Goal: Task Accomplishment & Management: Use online tool/utility

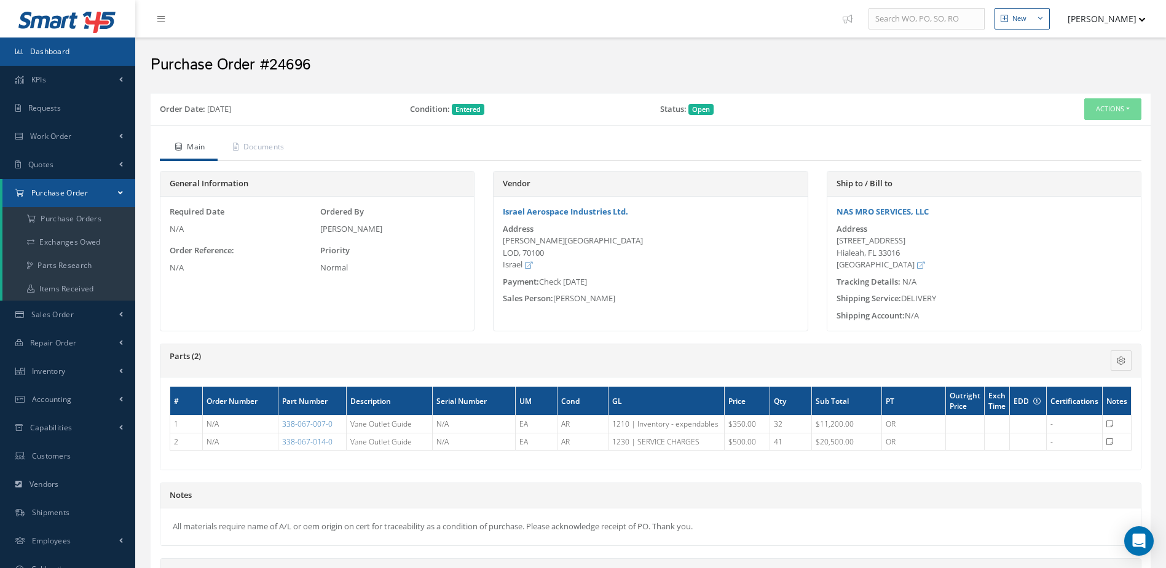
click at [66, 60] on link "Dashboard" at bounding box center [67, 52] width 135 height 28
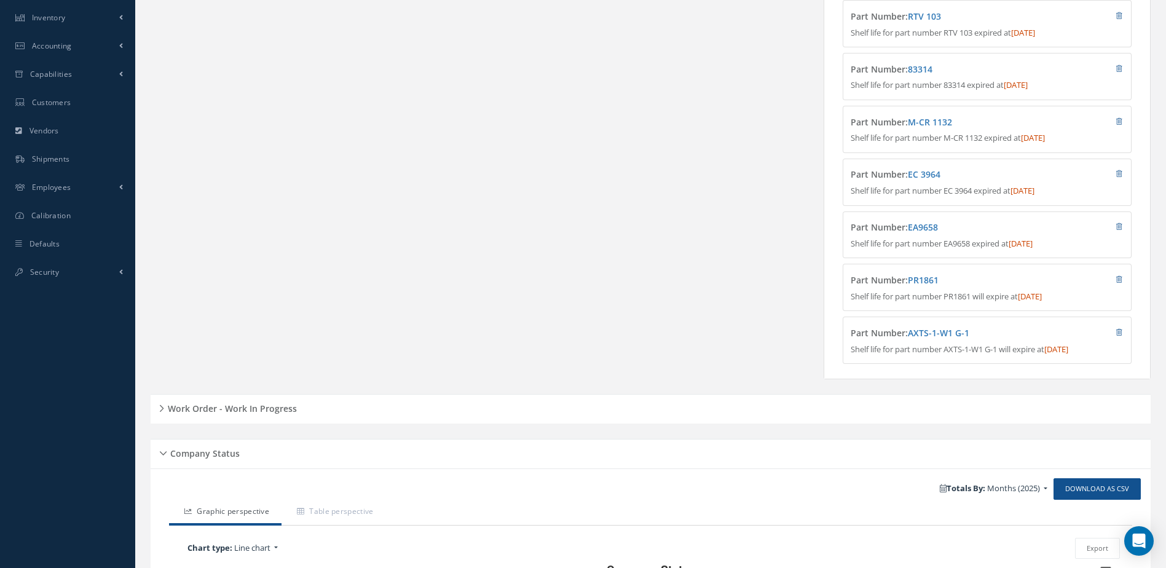
scroll to position [14, 0]
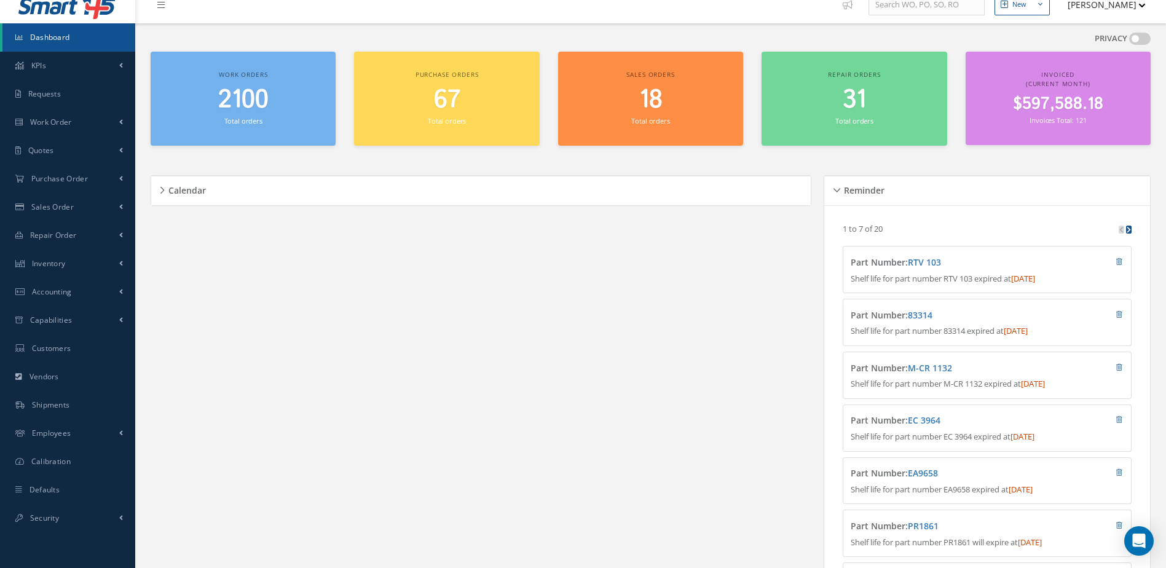
click at [64, 42] on link "Dashboard" at bounding box center [68, 37] width 133 height 28
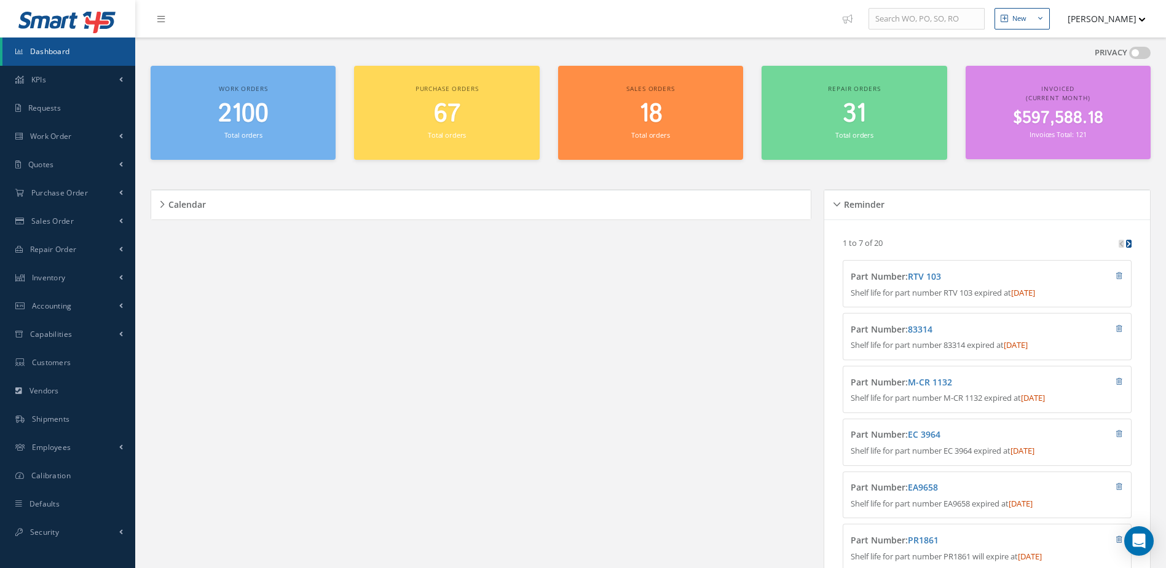
click at [71, 42] on link "Dashboard" at bounding box center [68, 52] width 133 height 28
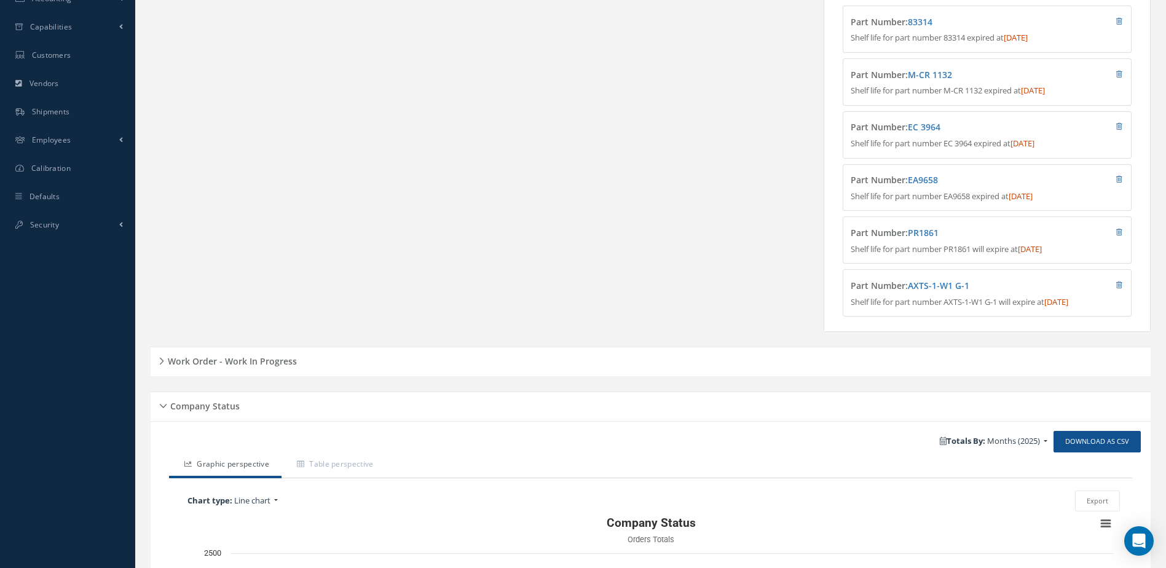
scroll to position [553, 0]
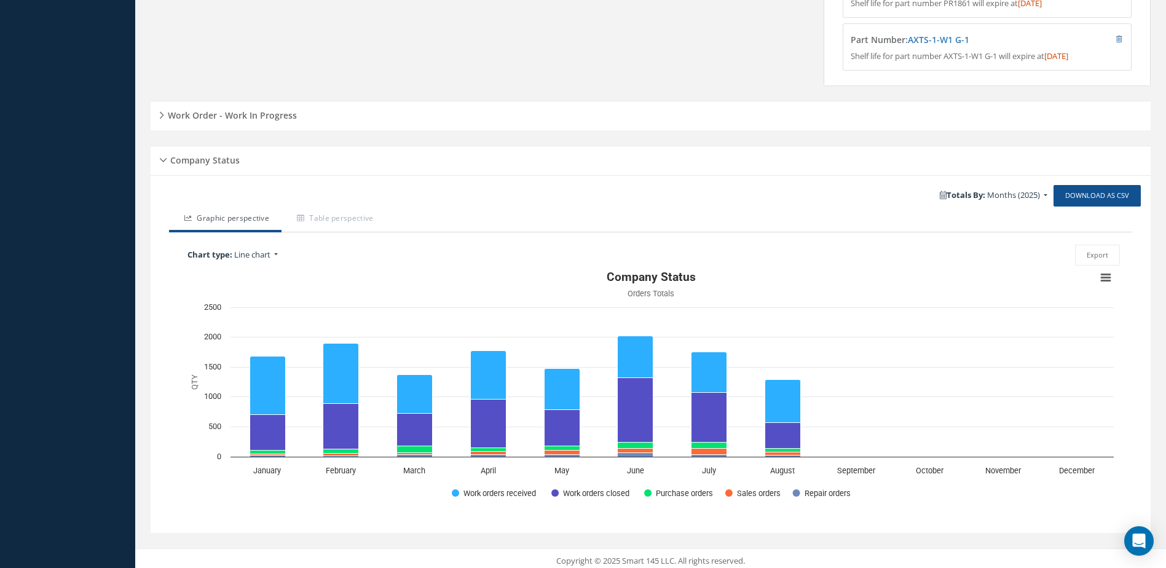
click at [251, 121] on h5 "Work Order - Work In Progress" at bounding box center [230, 113] width 133 height 15
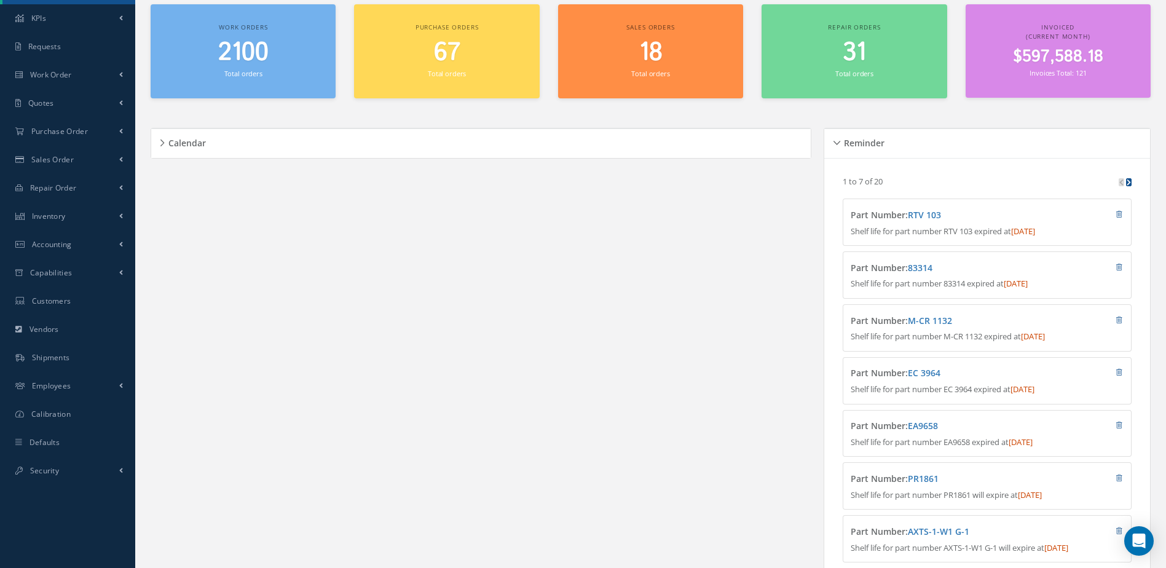
scroll to position [0, 0]
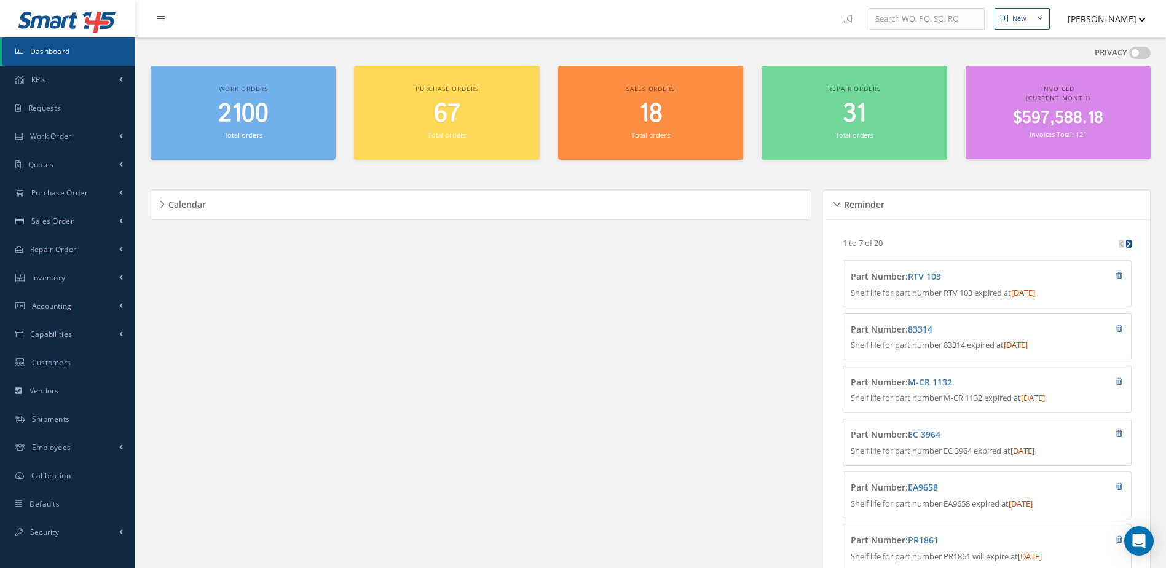
click at [251, 121] on span "2100" at bounding box center [243, 114] width 50 height 35
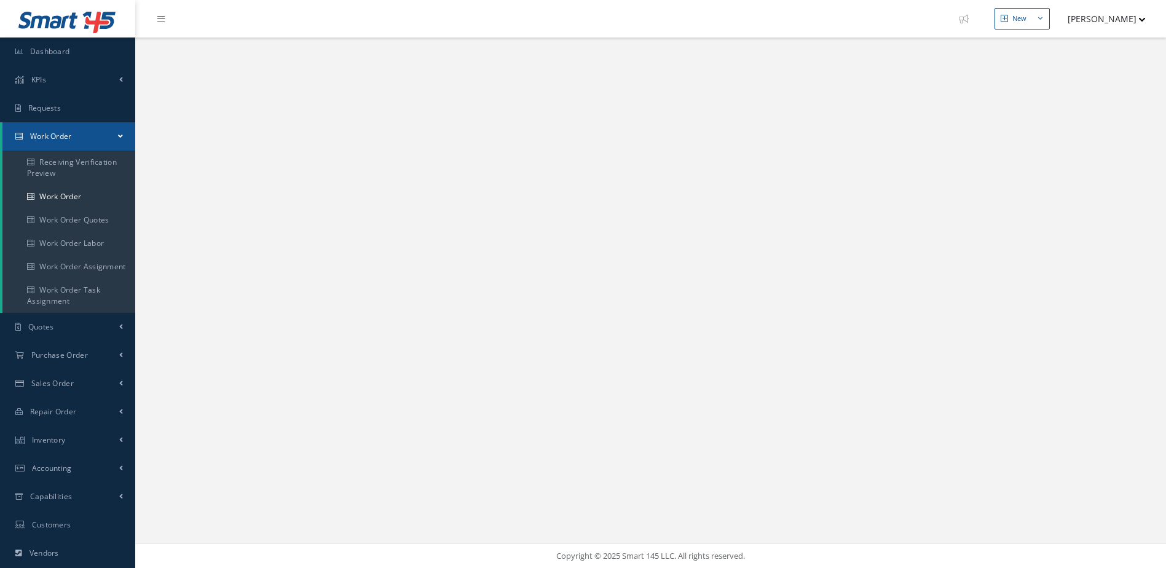
select select "25"
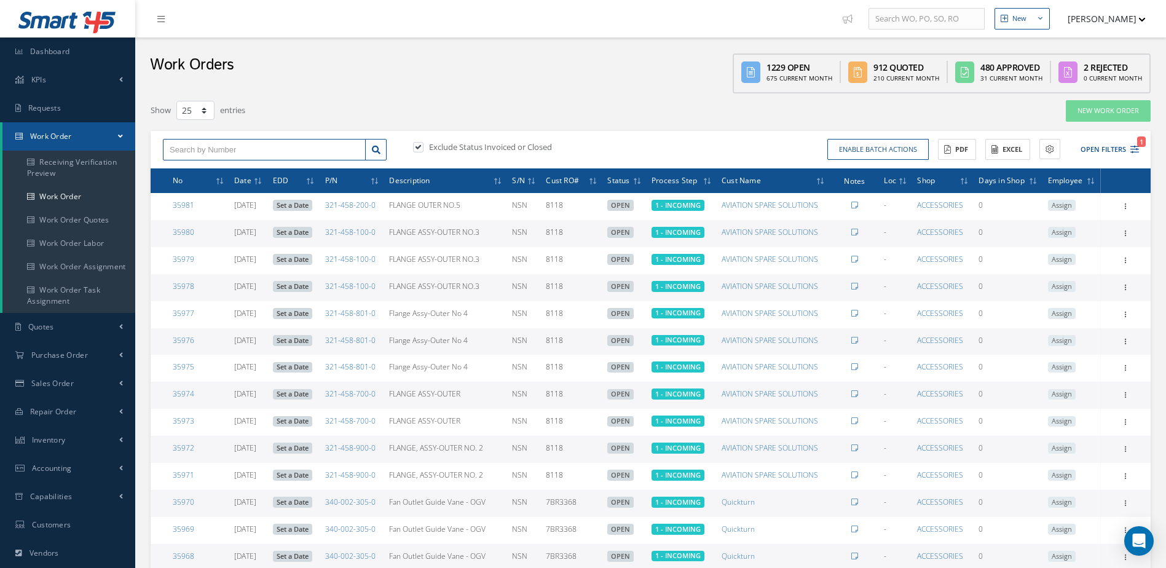
click at [237, 146] on input "text" at bounding box center [264, 150] width 203 height 22
type input "34434"
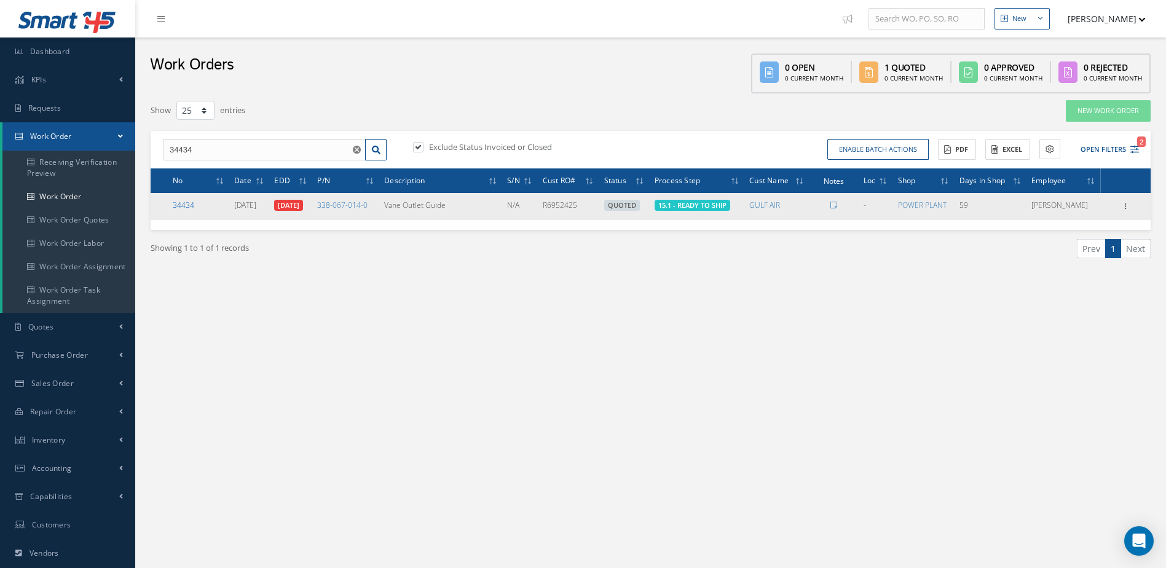
click at [184, 206] on link "34434" at bounding box center [184, 205] width 22 height 10
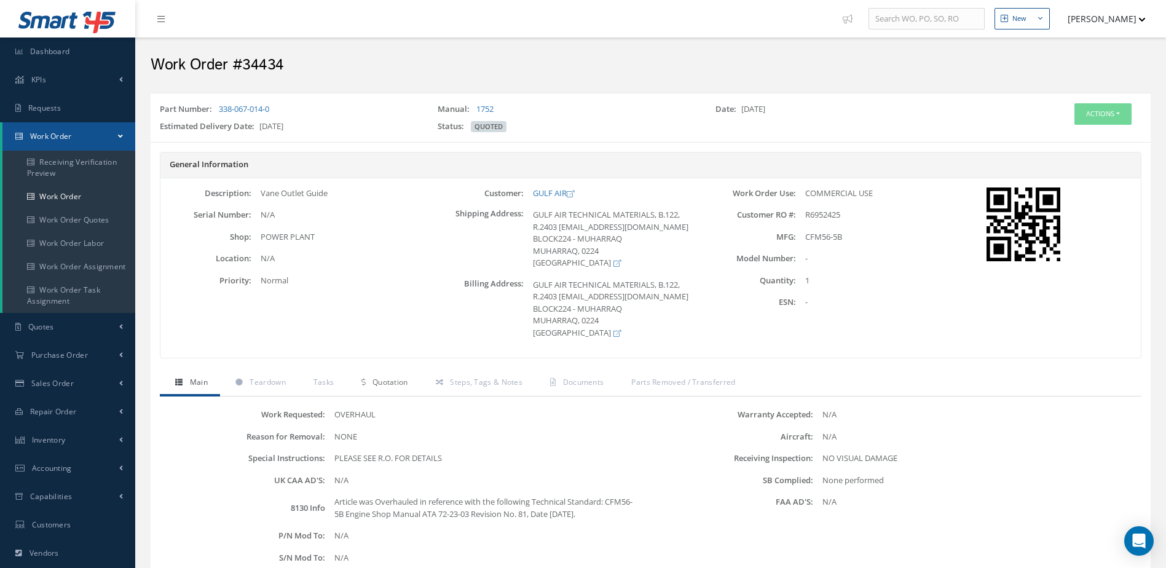
drag, startPoint x: 386, startPoint y: 402, endPoint x: 418, endPoint y: 416, distance: 35.0
click at [386, 387] on span "Quotation" at bounding box center [391, 382] width 36 height 10
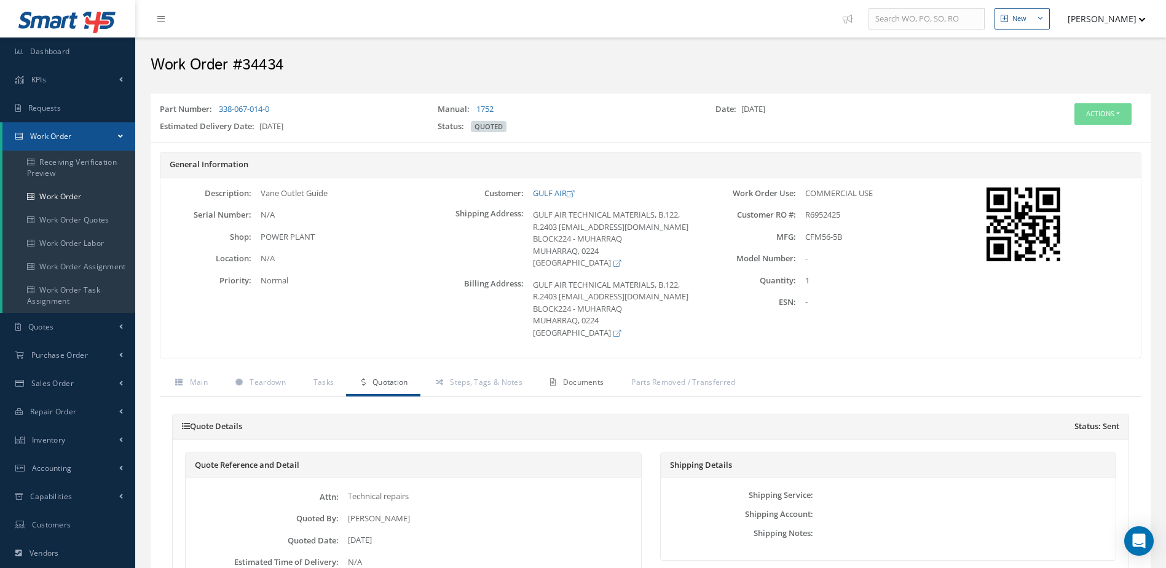
click at [584, 387] on span "Documents" at bounding box center [583, 382] width 41 height 10
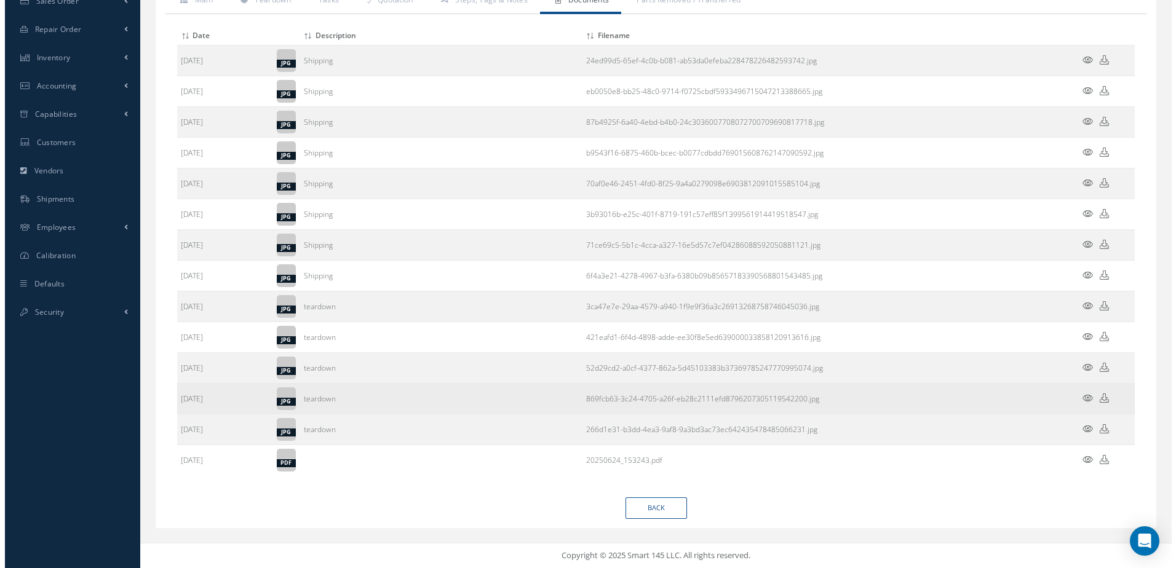
scroll to position [38, 0]
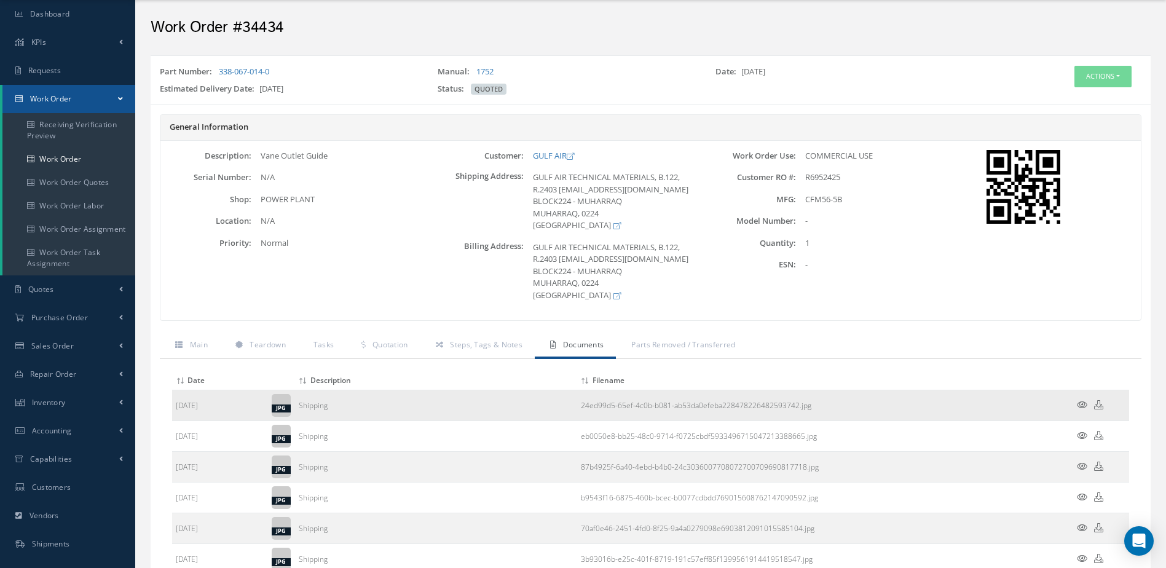
click at [1078, 409] on icon at bounding box center [1082, 404] width 10 height 9
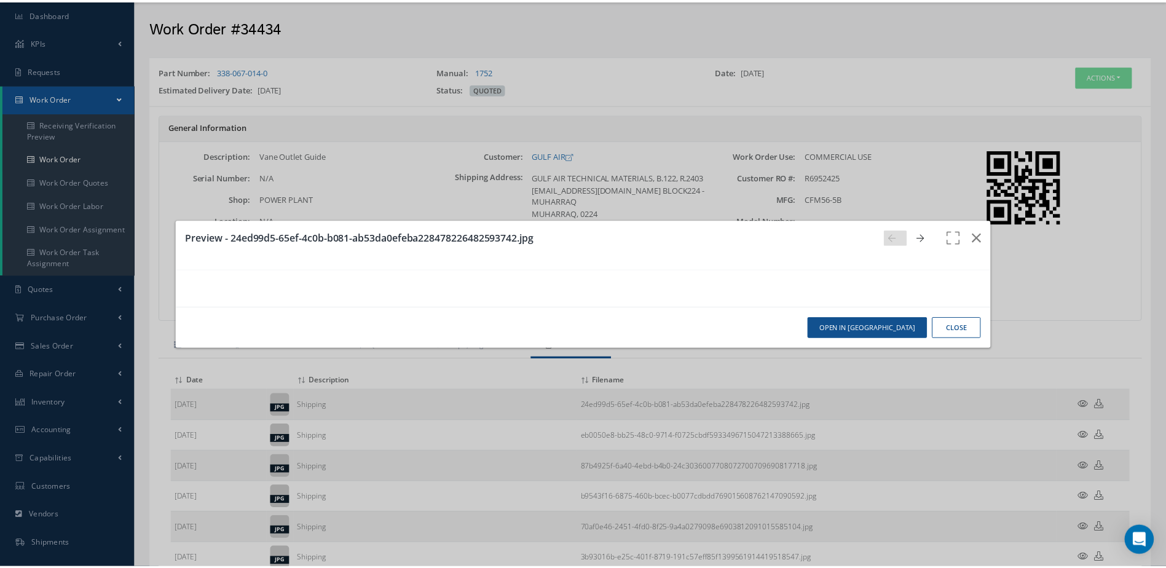
scroll to position [0, 0]
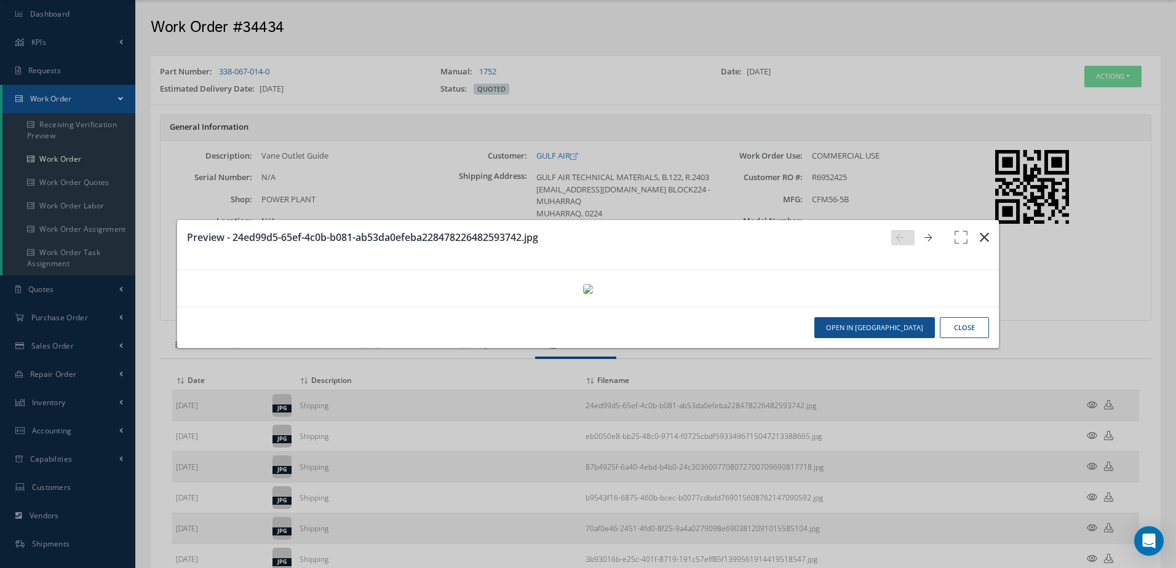
click at [979, 230] on icon "button" at bounding box center [983, 237] width 9 height 15
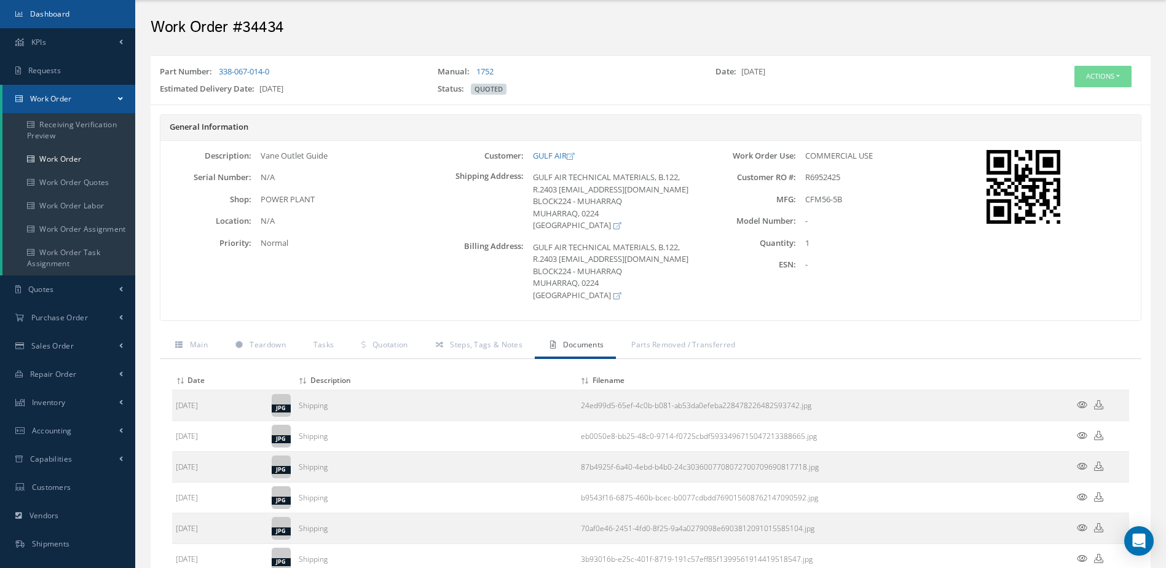
click at [60, 7] on link "Dashboard" at bounding box center [67, 14] width 135 height 28
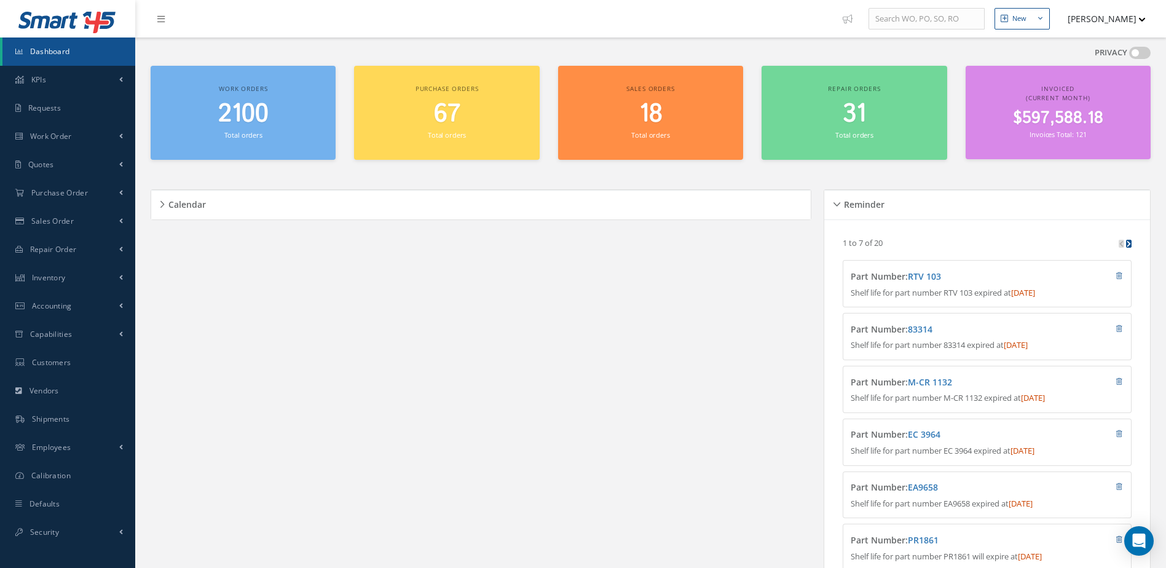
click at [226, 124] on span "2100" at bounding box center [243, 114] width 50 height 35
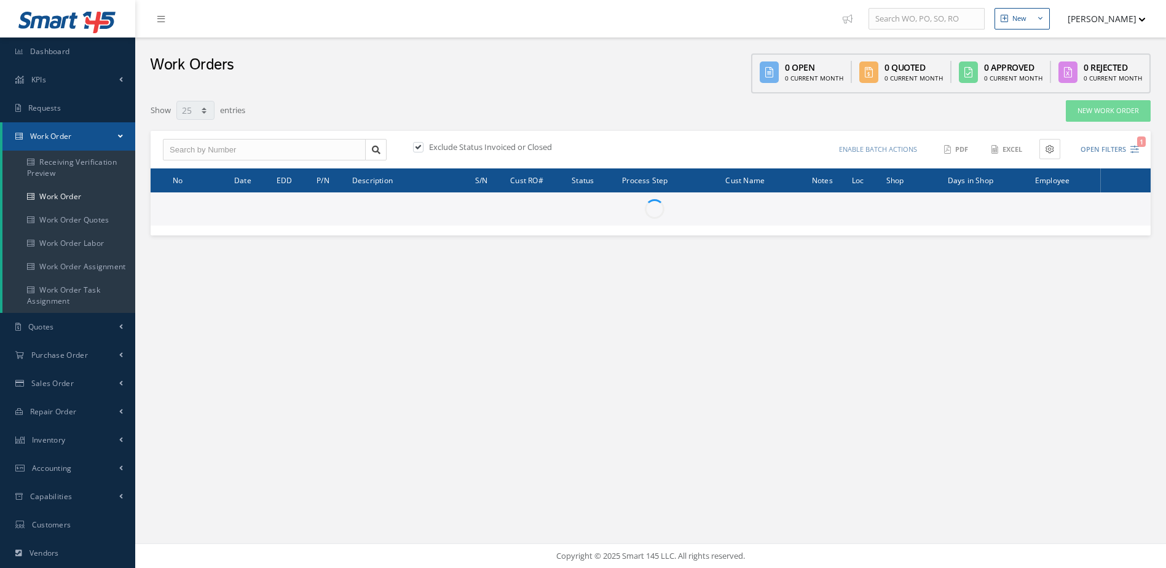
select select "25"
